Goal: Find specific page/section: Find specific page/section

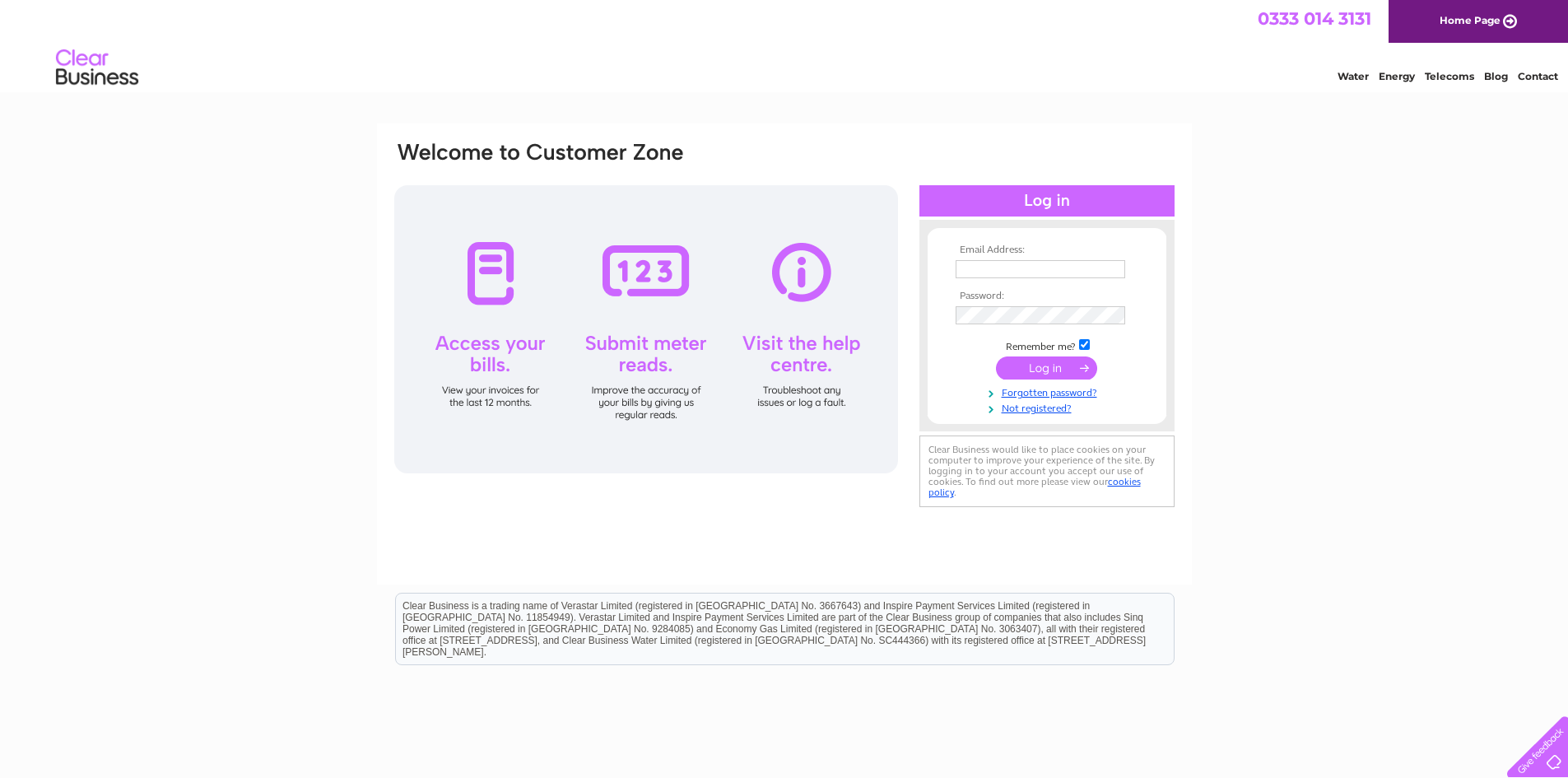
type input "north25.bar@hotmail.com"
click at [1053, 377] on input "submit" at bounding box center [1047, 368] width 102 height 24
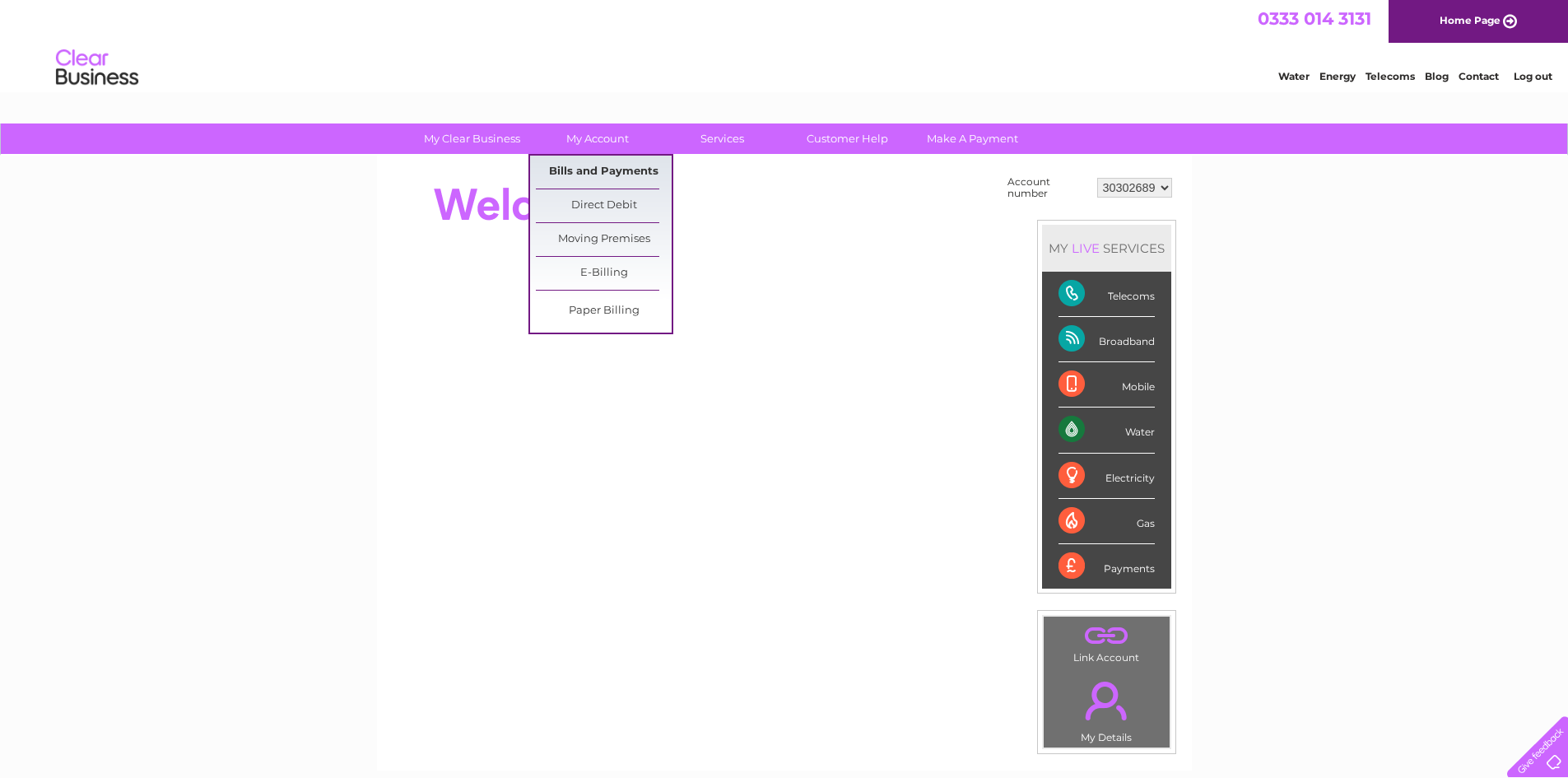
click at [588, 177] on link "Bills and Payments" at bounding box center [604, 171] width 135 height 33
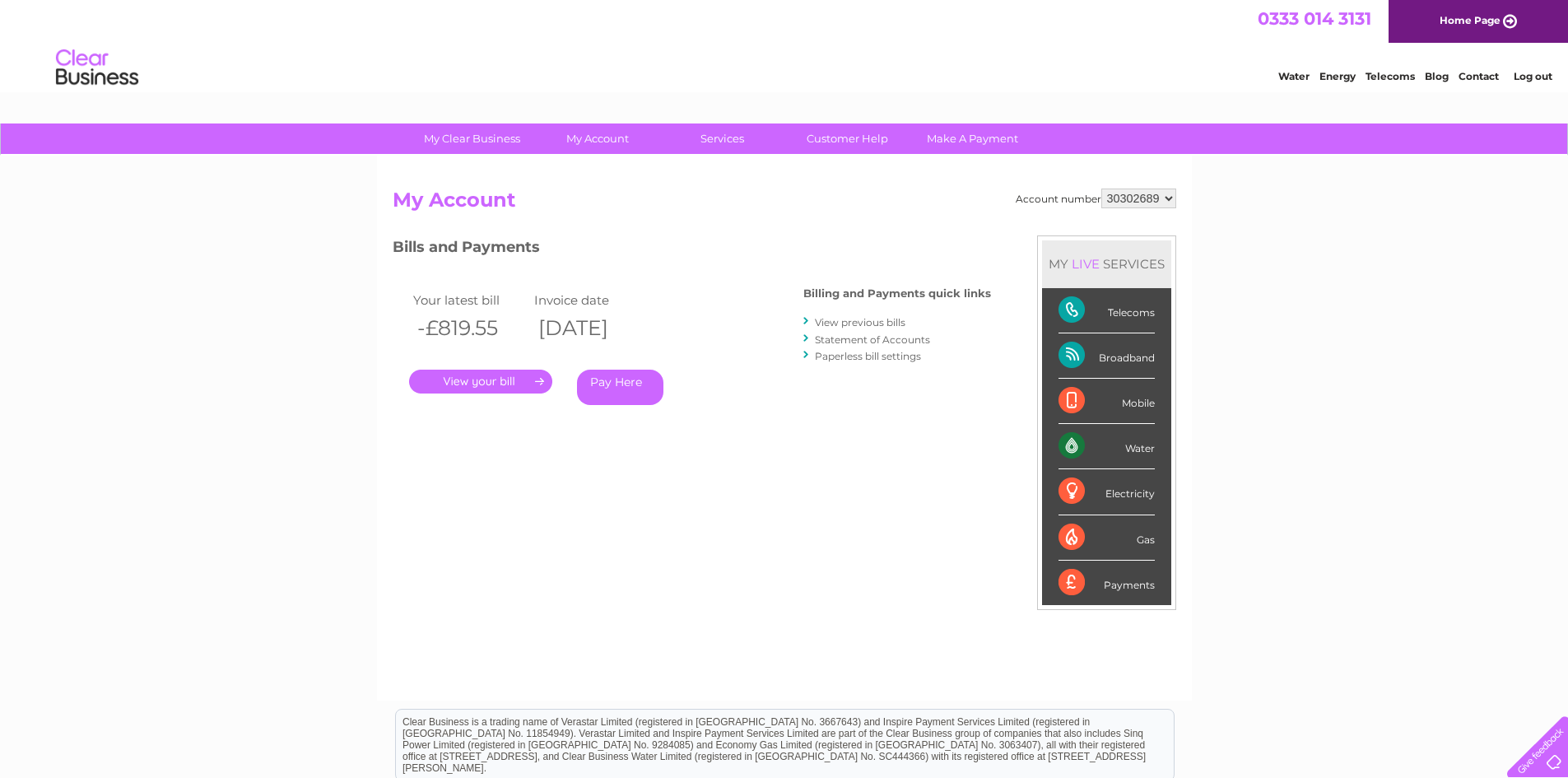
click at [498, 381] on link "." at bounding box center [481, 381] width 143 height 24
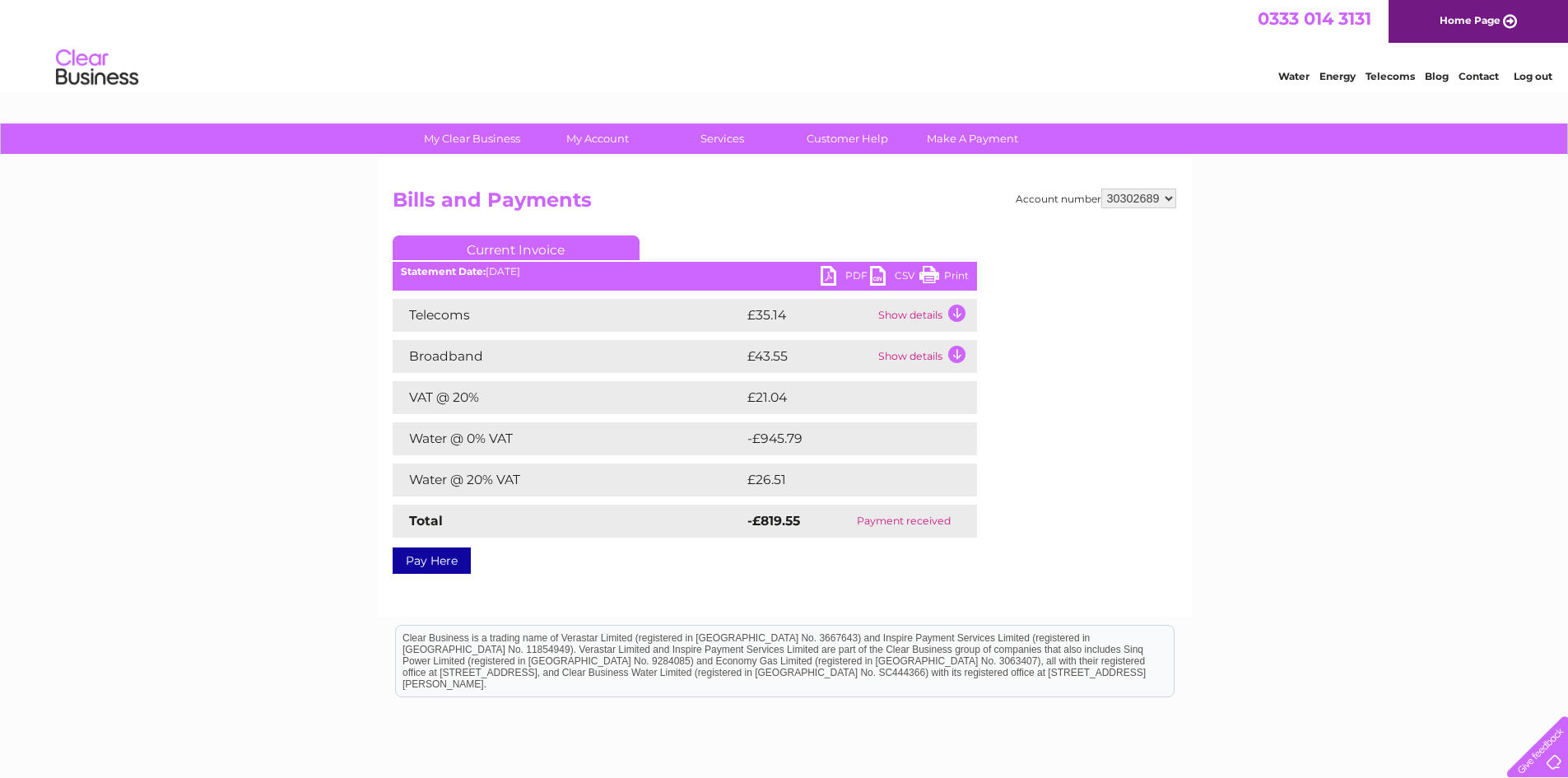
click at [1099, 453] on div "Account number 30302689 Bills and Payments Current Invoice PDF CSV Print" at bounding box center [784, 377] width 784 height 379
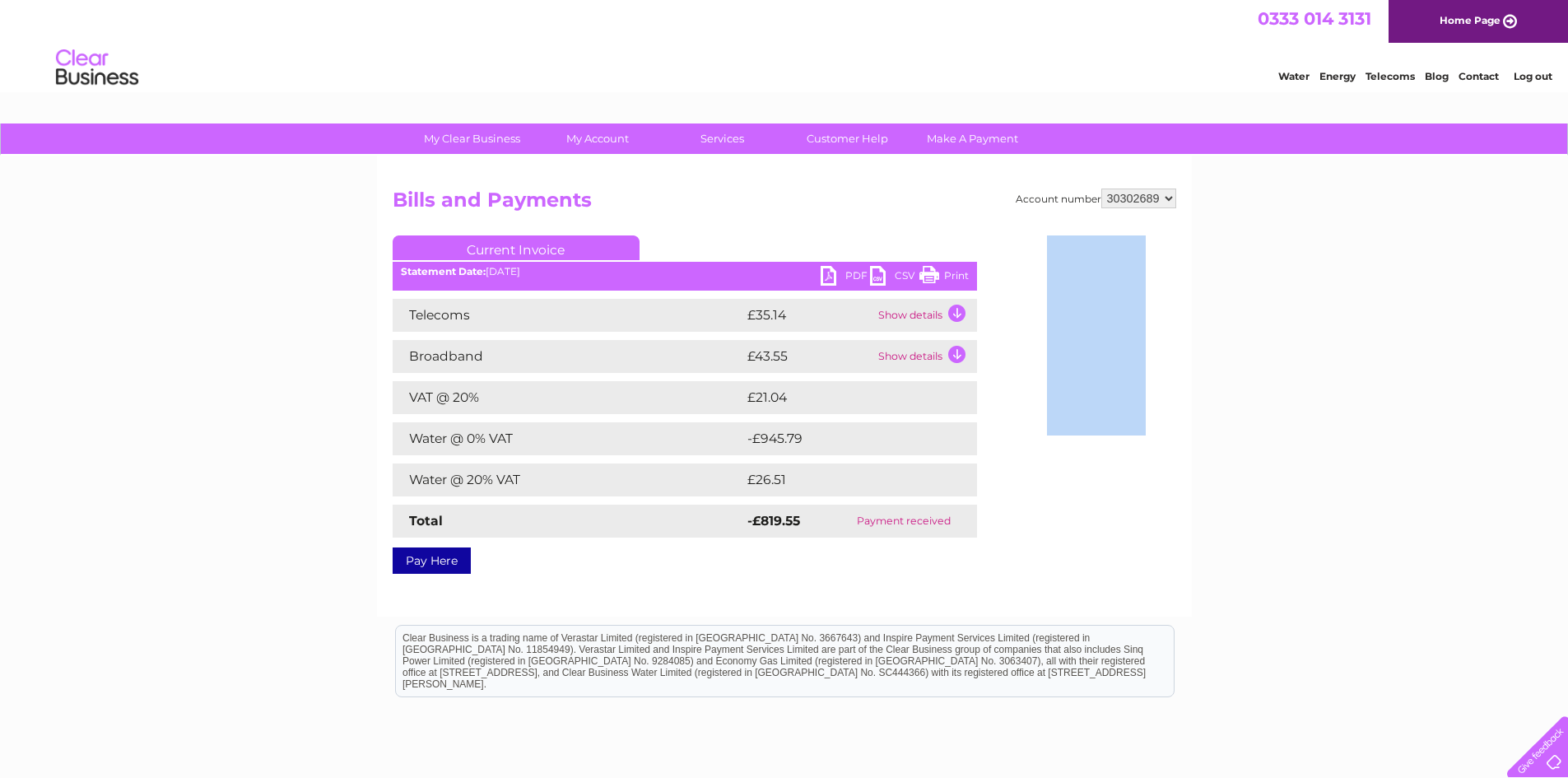
click at [1099, 453] on div "Account number 30302689 Bills and Payments Current Invoice PDF CSV Print" at bounding box center [784, 377] width 784 height 379
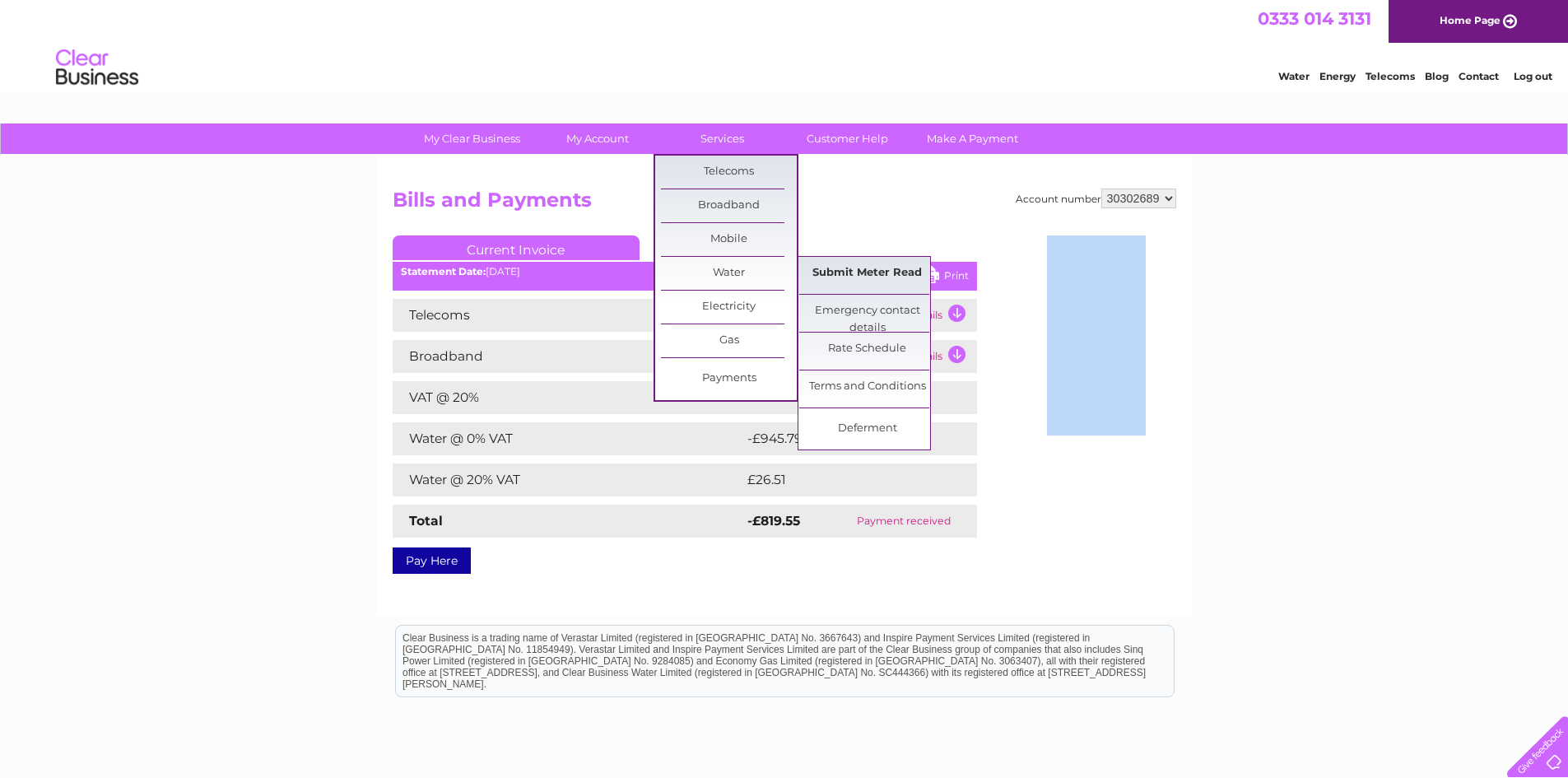
click at [822, 268] on link "Submit Meter Read" at bounding box center [867, 273] width 135 height 33
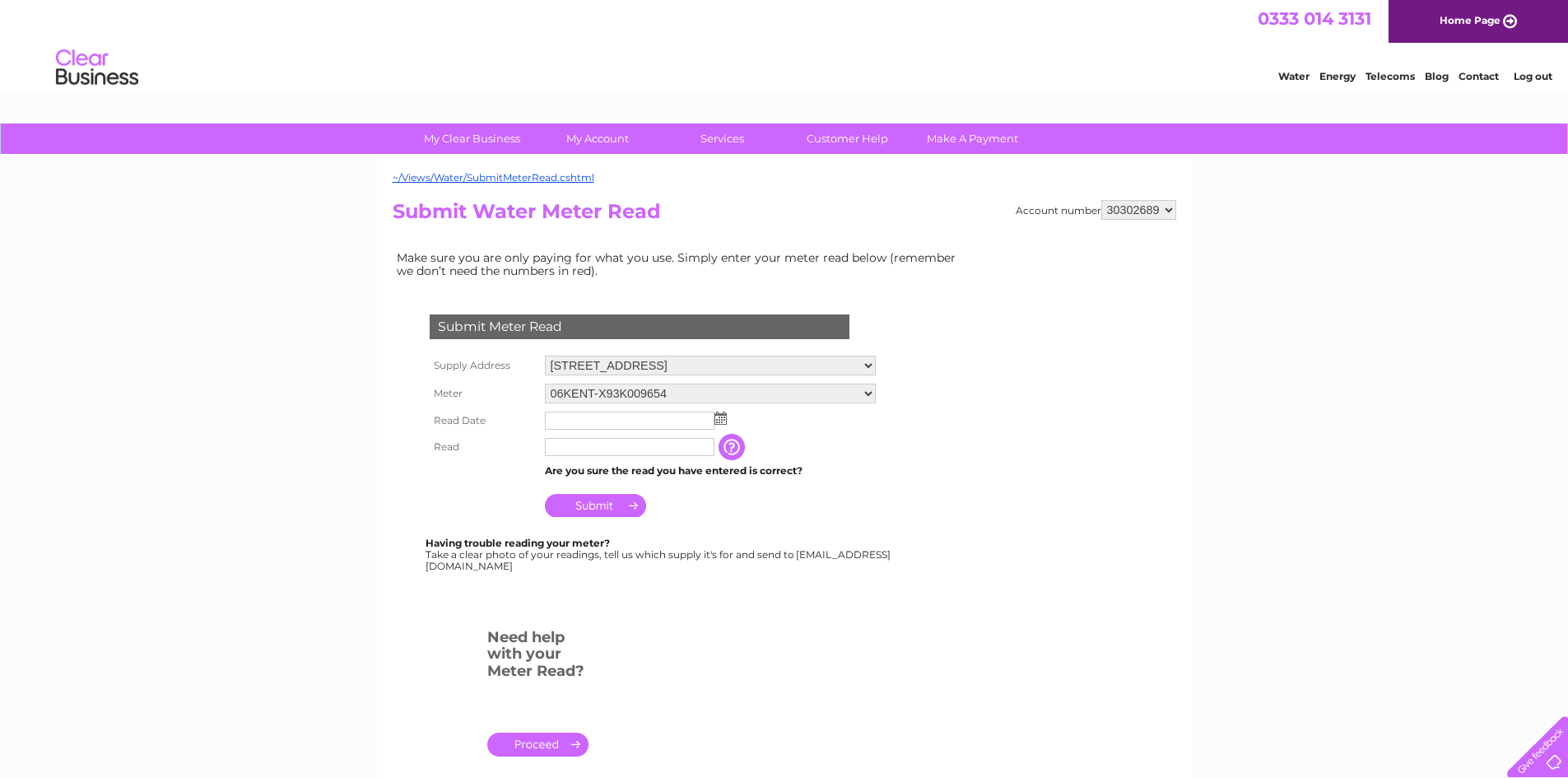
click at [689, 424] on input "text" at bounding box center [629, 421] width 169 height 18
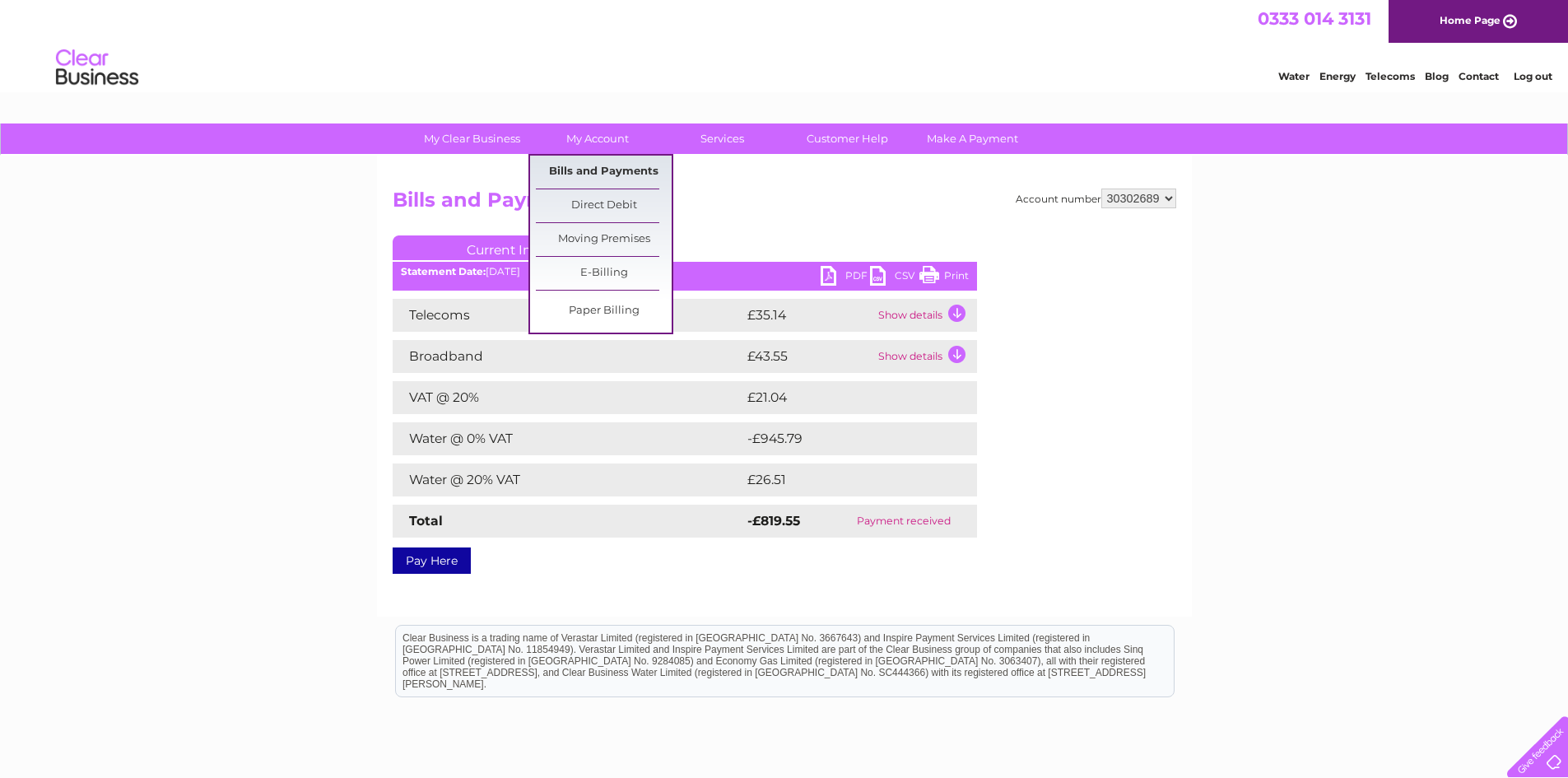
click at [591, 167] on link "Bills and Payments" at bounding box center [604, 171] width 135 height 33
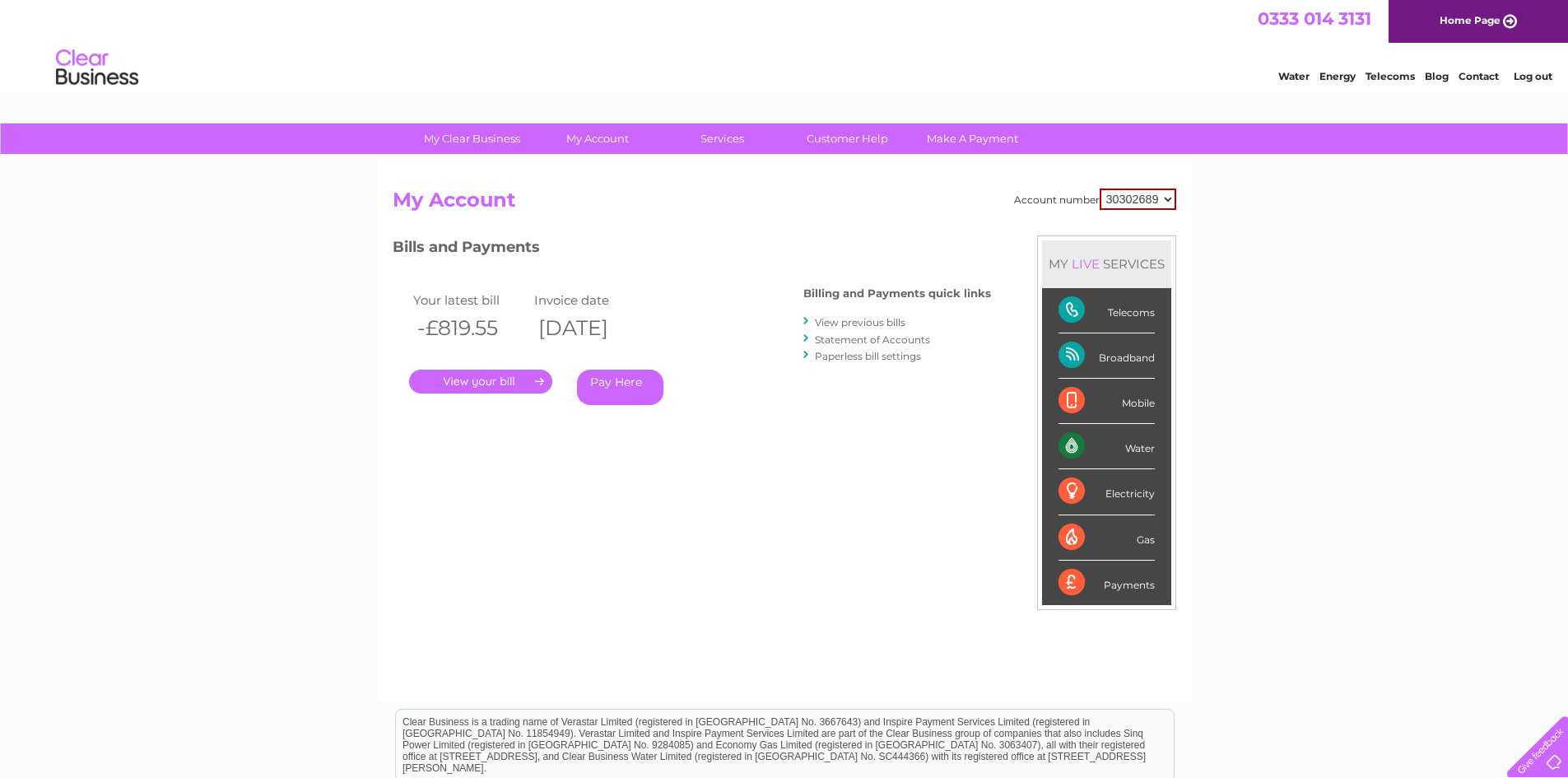
click at [874, 319] on link "View previous bills" at bounding box center [860, 322] width 90 height 12
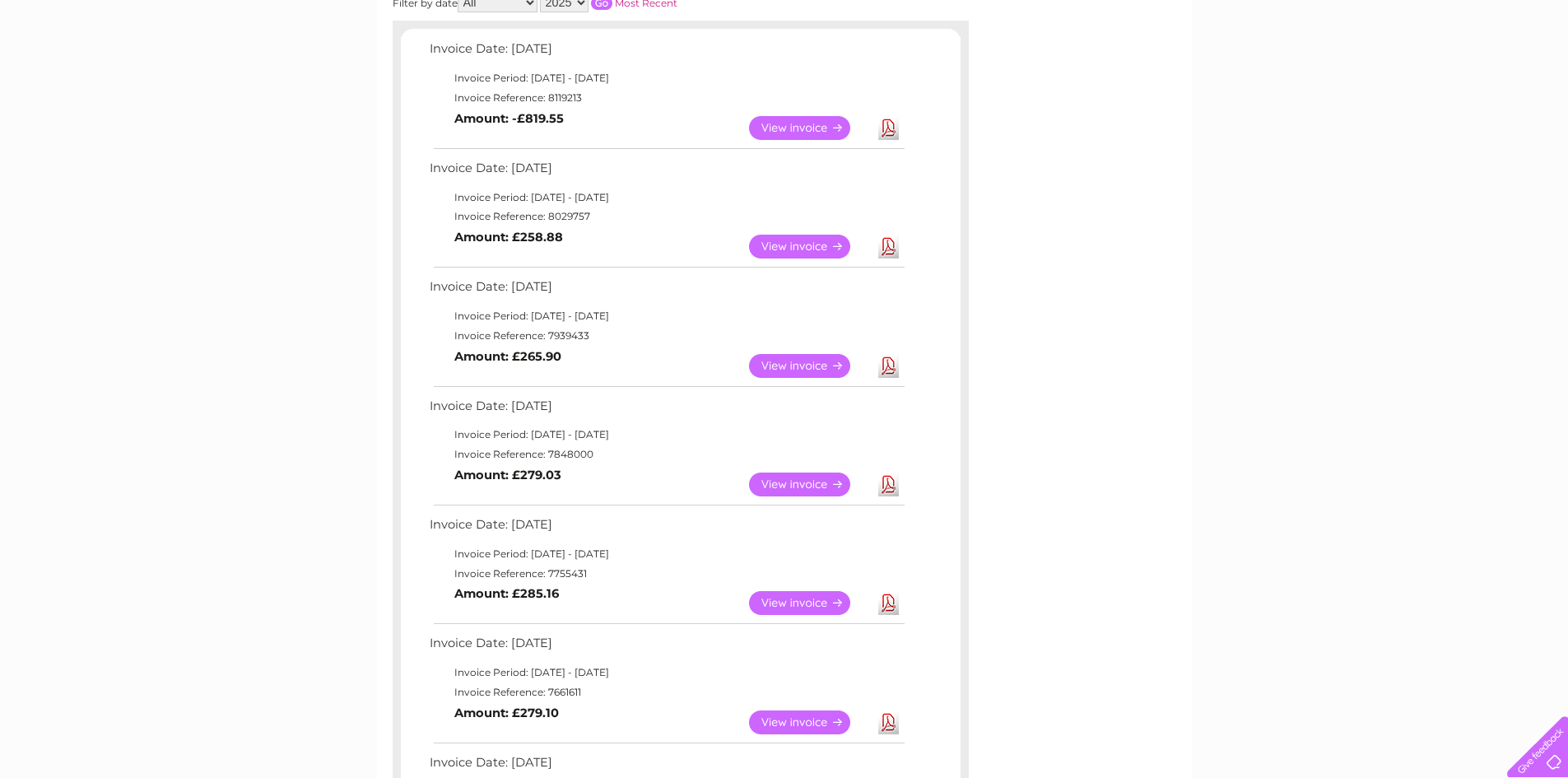
scroll to position [247, 0]
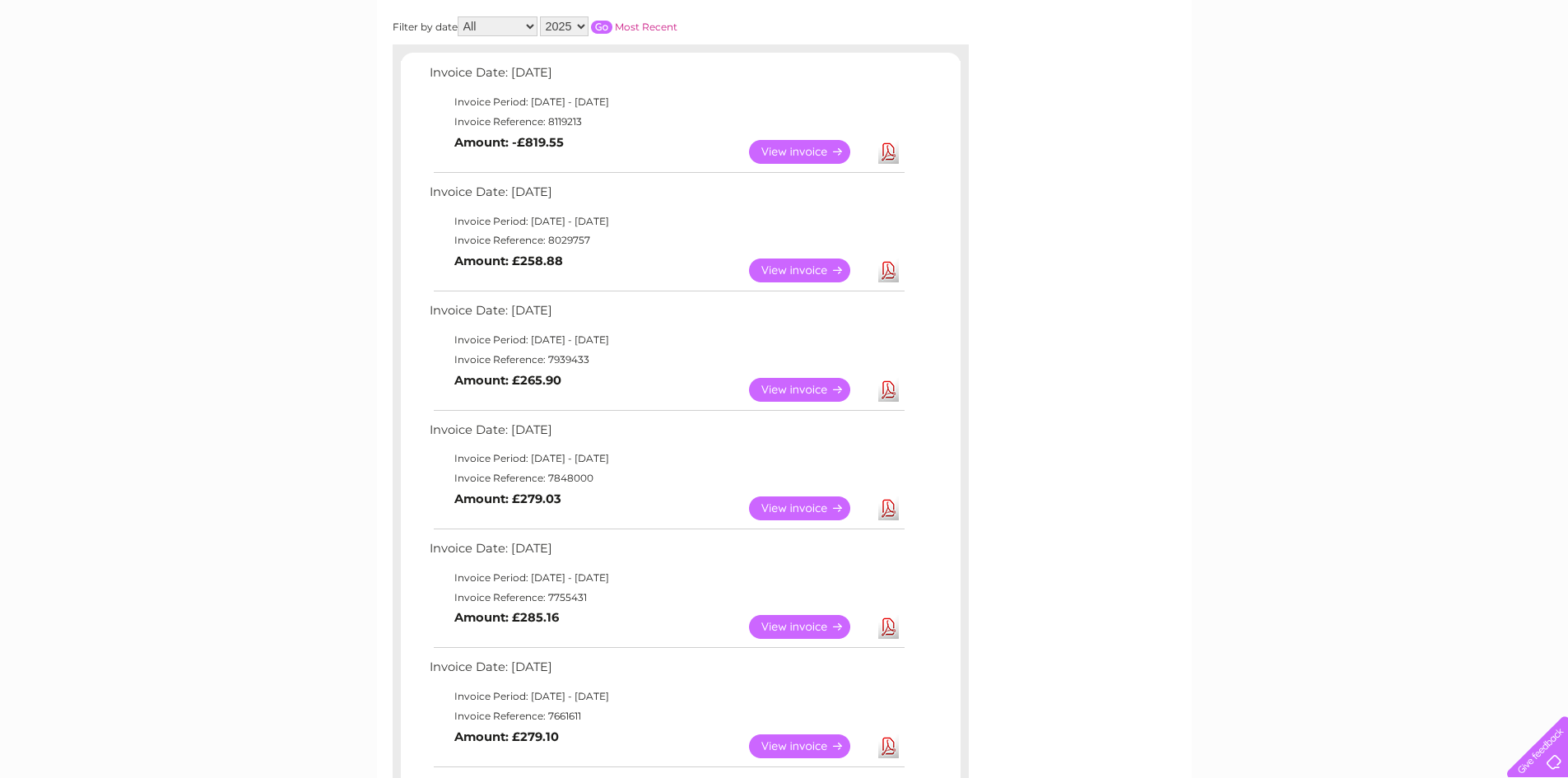
click at [800, 151] on link "View" at bounding box center [809, 151] width 121 height 24
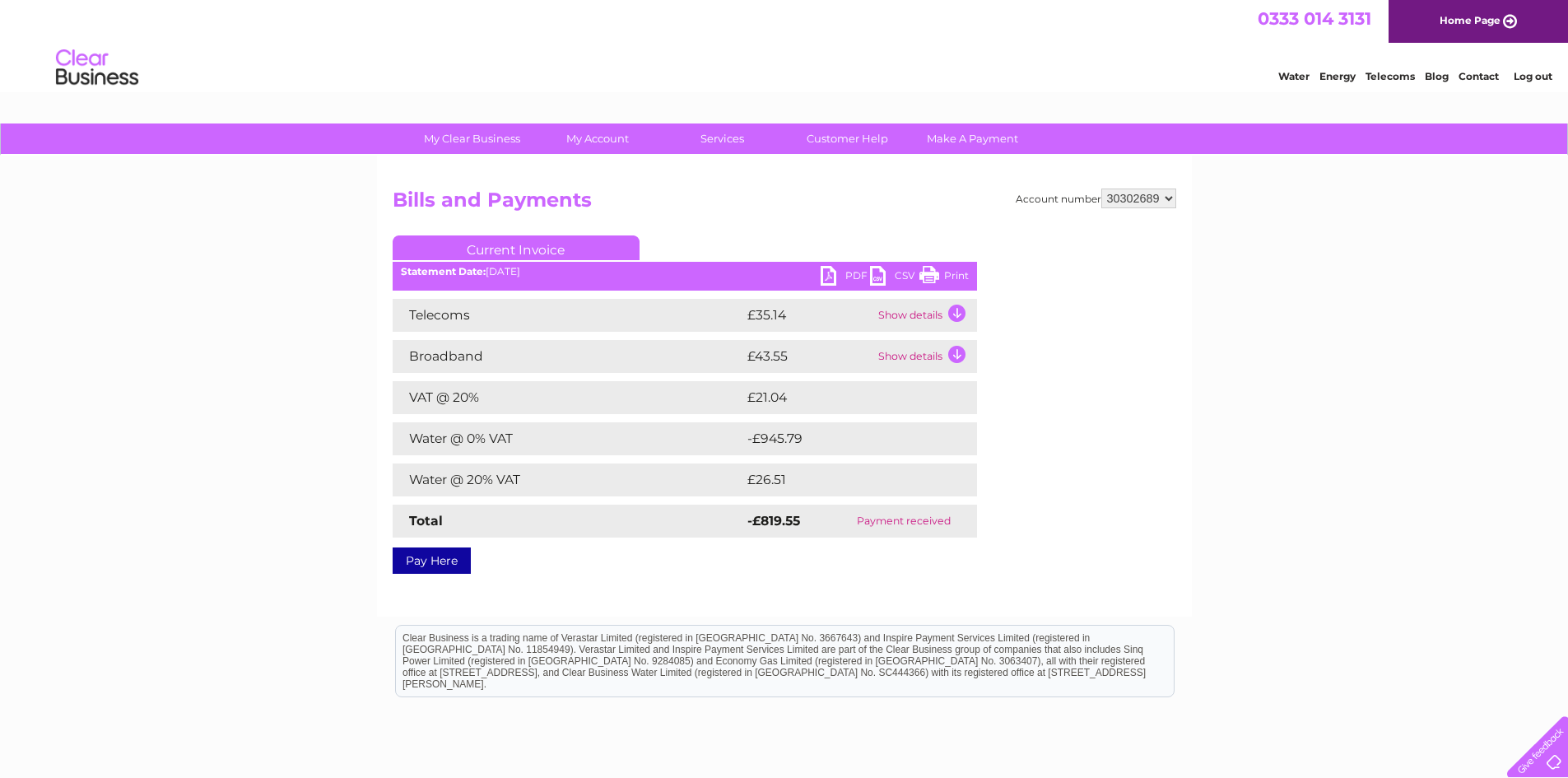
click at [845, 276] on link "PDF" at bounding box center [846, 278] width 50 height 24
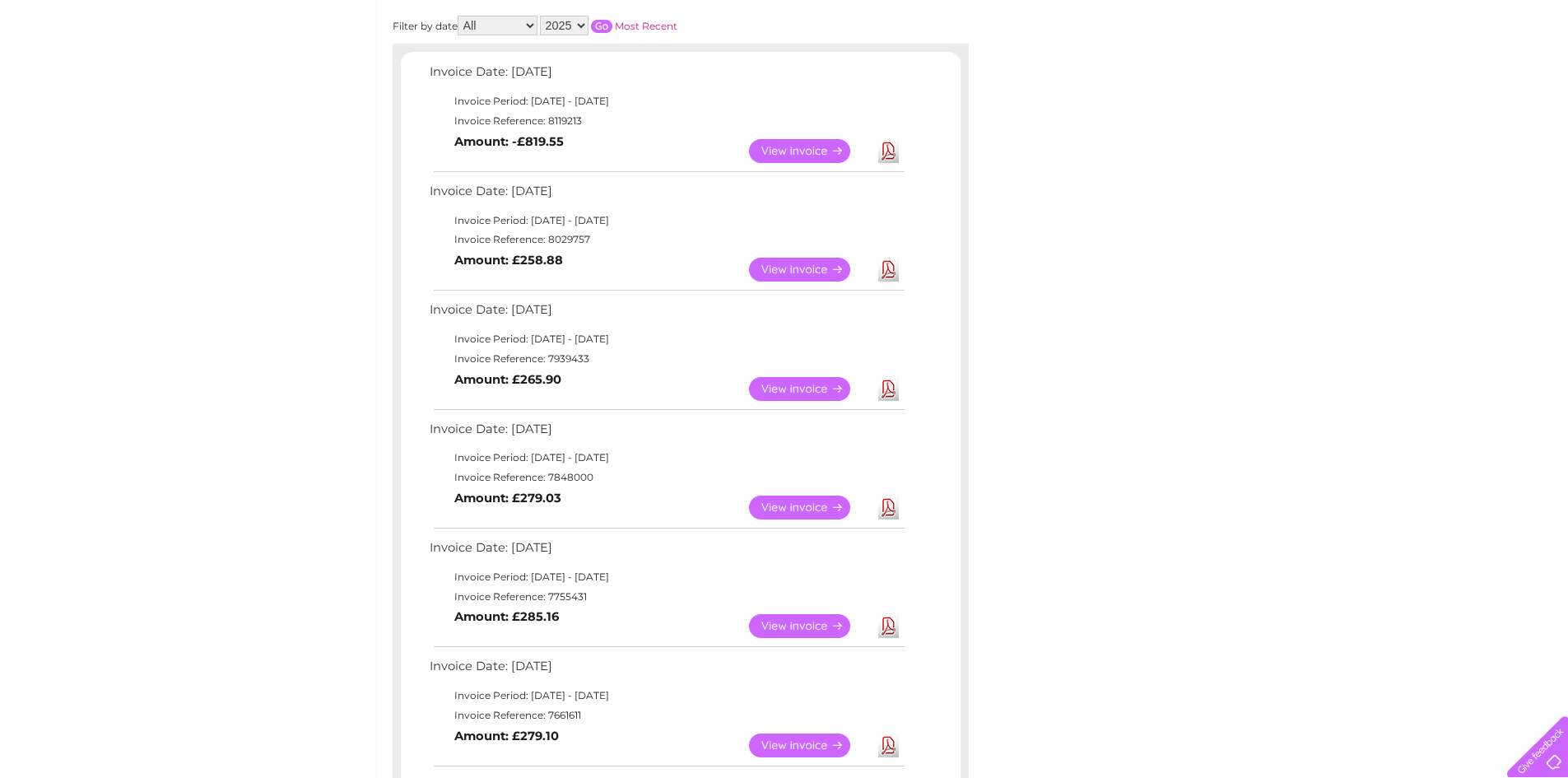
click at [791, 271] on link "View" at bounding box center [809, 269] width 121 height 24
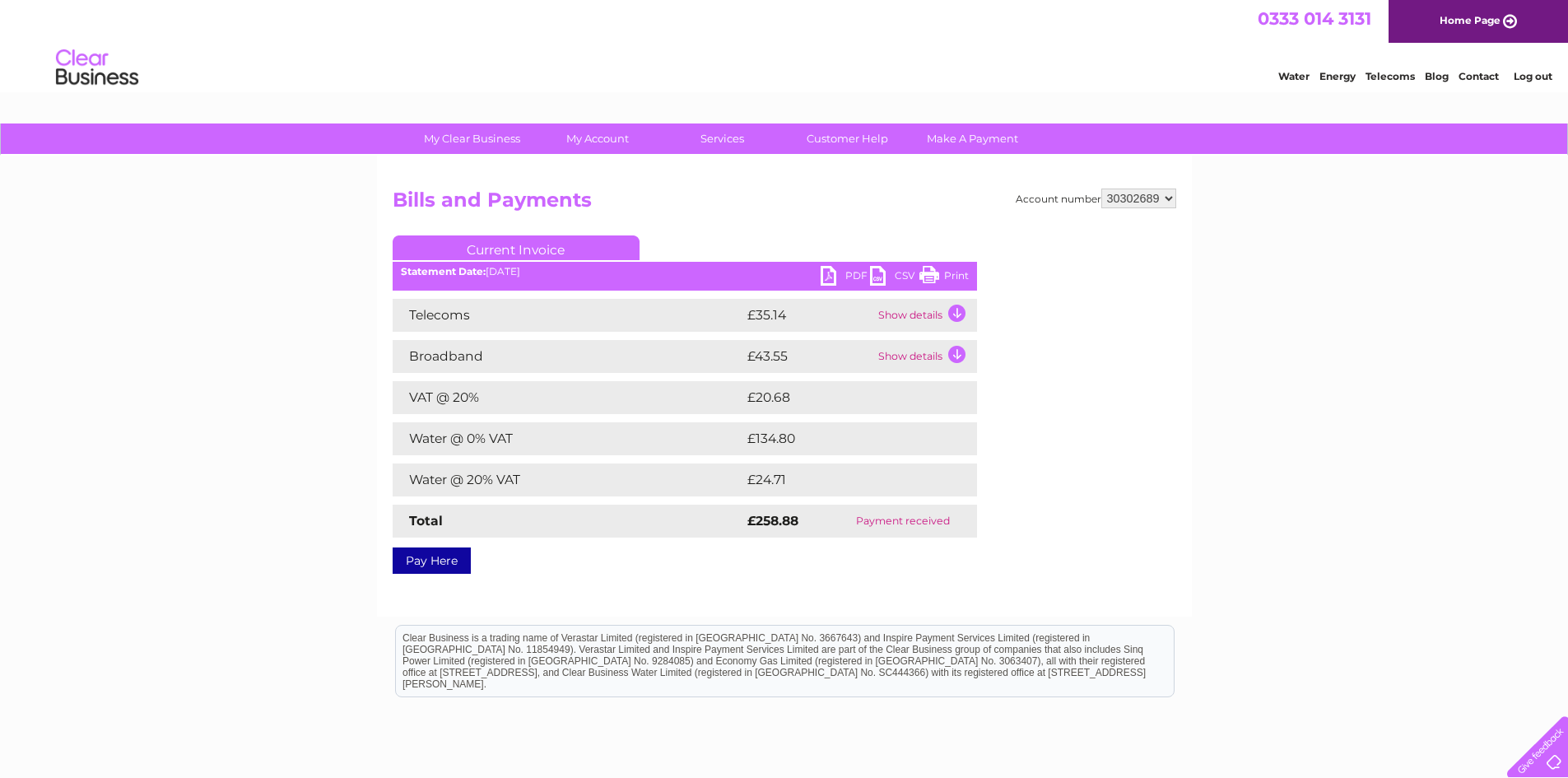
click at [831, 272] on link "PDF" at bounding box center [846, 278] width 50 height 24
